Goal: Book appointment/travel/reservation

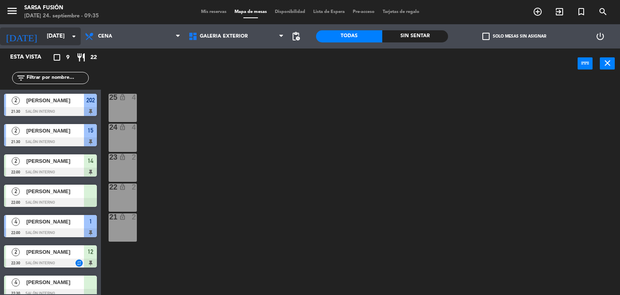
click at [52, 38] on input "[DATE]" at bounding box center [81, 36] width 77 height 15
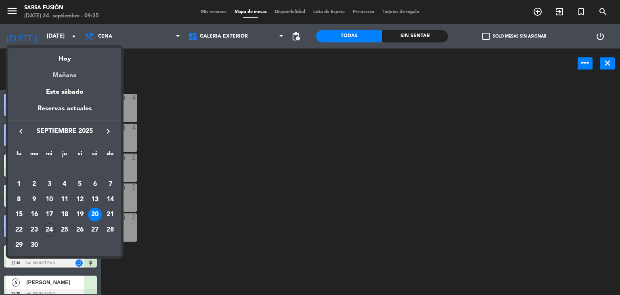
click at [67, 65] on div "Mañana" at bounding box center [64, 72] width 113 height 17
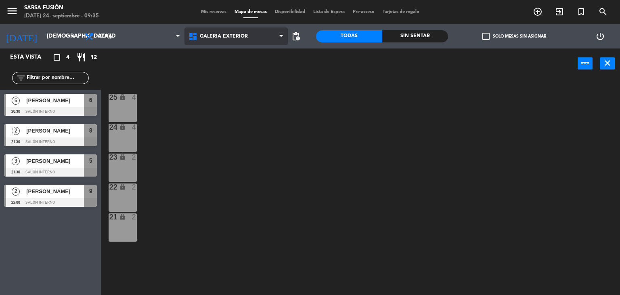
click at [212, 42] on span "Galeria Exterior" at bounding box center [236, 36] width 104 height 18
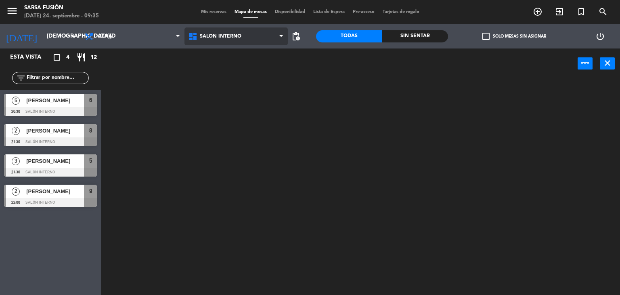
click at [213, 67] on ng-component "menu Sarsa Fusión [DATE] 24. septiembre - 09:35 Mis reservas Mapa de mesas Disp…" at bounding box center [310, 147] width 620 height 295
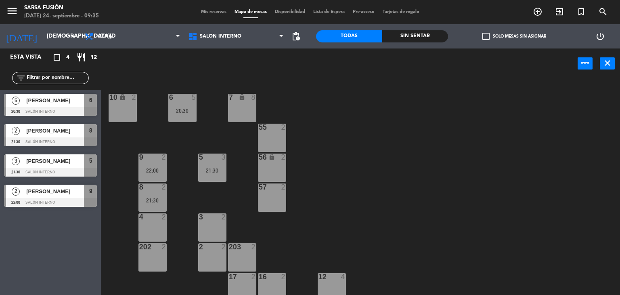
click at [379, 147] on div "6 5 20:30 7 lock 8 10 lock 2 55 2 9 2 22:00 5 3 21:30 56 lock 2 8 2 21:30 57 2 …" at bounding box center [363, 187] width 513 height 216
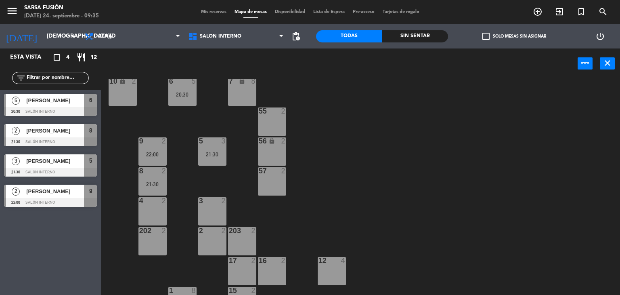
scroll to position [65, 0]
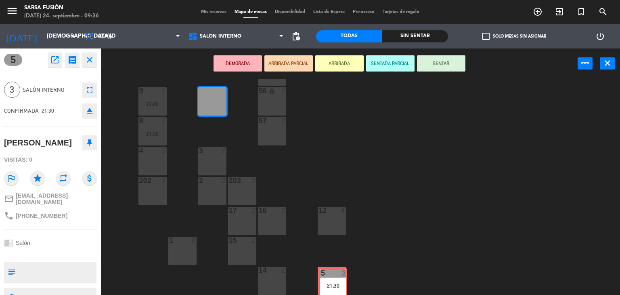
drag, startPoint x: 210, startPoint y: 95, endPoint x: 330, endPoint y: 276, distance: 216.9
click at [330, 276] on div "6 5 20:30 7 lock 8 10 lock 2 55 2 9 2 22:00 5 3 21:30 5 3 21:30 56 lock 2 8 2 2…" at bounding box center [363, 187] width 513 height 216
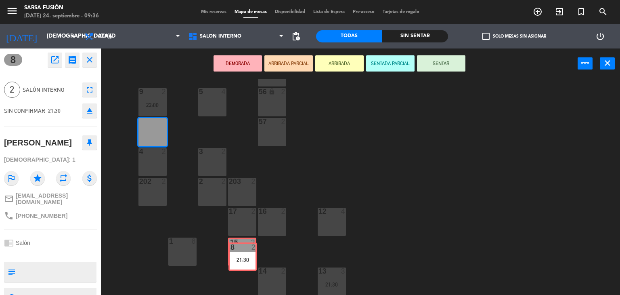
drag, startPoint x: 152, startPoint y: 129, endPoint x: 242, endPoint y: 254, distance: 153.8
click at [242, 254] on div "6 5 20:30 7 lock 8 10 lock 2 55 2 9 2 22:00 5 4 56 lock 2 8 2 21:30 8 2 21:30 5…" at bounding box center [363, 187] width 513 height 216
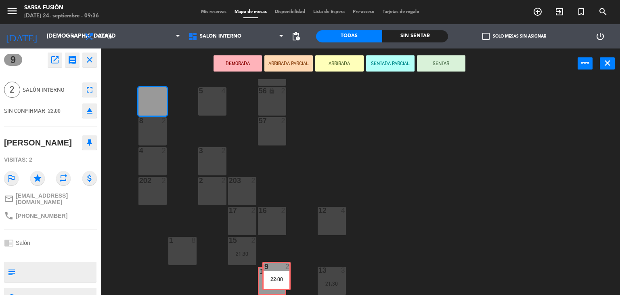
click at [273, 283] on div "6 5 20:30 7 lock 8 10 lock 2 55 2 9 2 22:00 9 2 22:00 5 4 56 lock 2 8 2 57 2 4 …" at bounding box center [363, 187] width 513 height 216
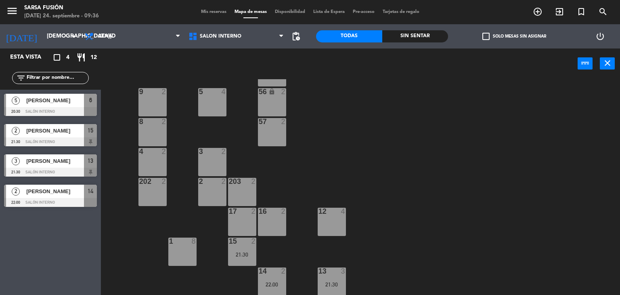
click at [383, 233] on div "6 5 20:30 7 lock 8 10 lock 2 55 2 9 2 5 4 56 lock 2 8 2 57 2 4 2 3 2 202 2 2 2 …" at bounding box center [363, 187] width 513 height 216
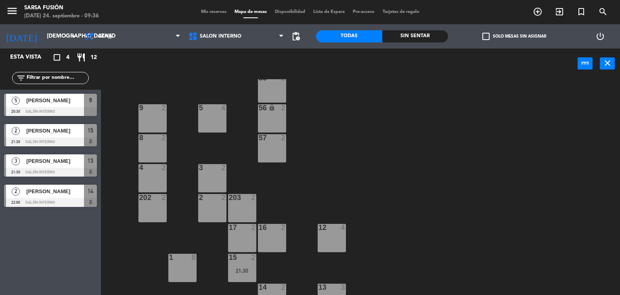
scroll to position [0, 0]
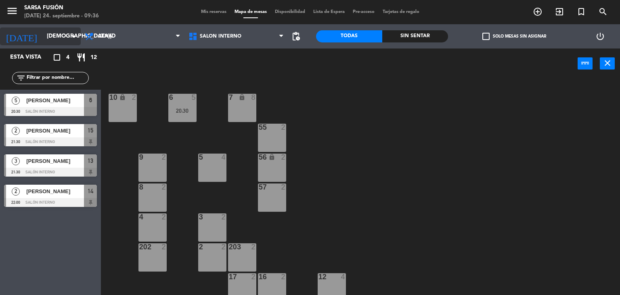
click at [68, 38] on input "[DEMOGRAPHIC_DATA][DATE]" at bounding box center [81, 36] width 77 height 15
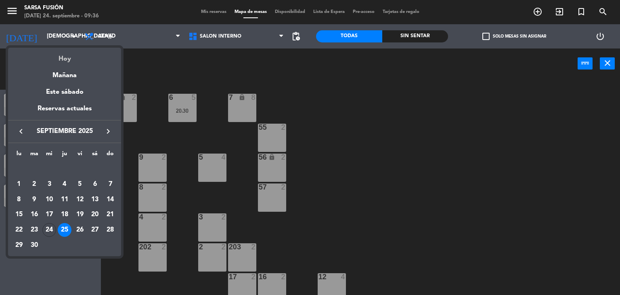
click at [71, 55] on div "Hoy" at bounding box center [64, 56] width 113 height 17
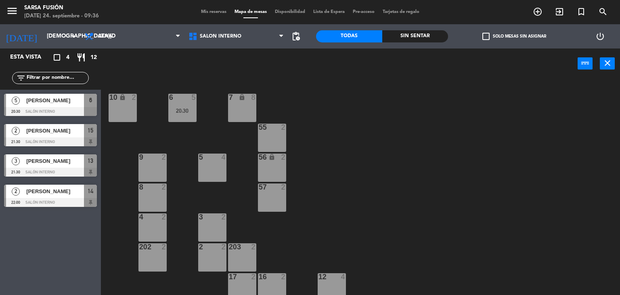
type input "[DATE]"
click at [378, 151] on div "6 7 21:30 7 lock 8 10 lock 2 55 2 9 2 5 4 56 lock 2 8 2 57 2 4 2 3 2 202 2 2 2 …" at bounding box center [363, 187] width 513 height 216
